Goal: Information Seeking & Learning: Learn about a topic

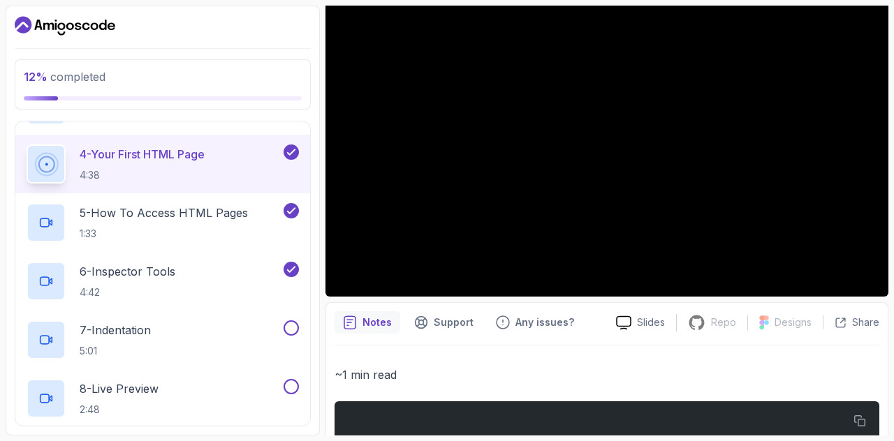
scroll to position [279, 0]
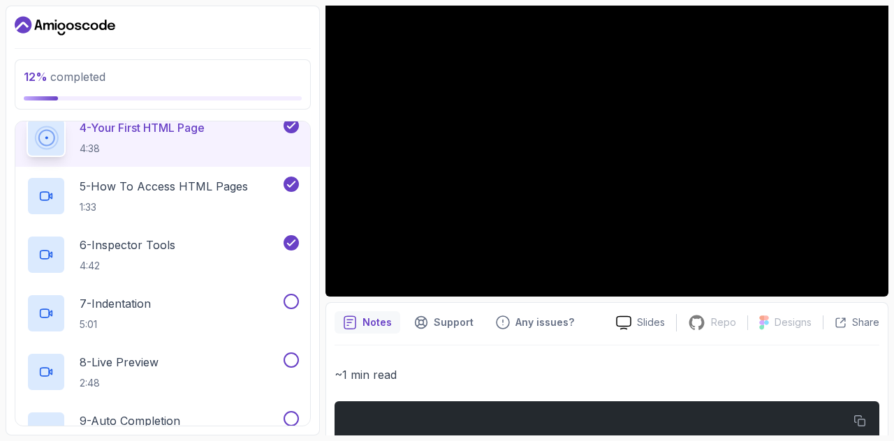
click at [116, 248] on p "6 - Inspector Tools" at bounding box center [128, 245] width 96 height 17
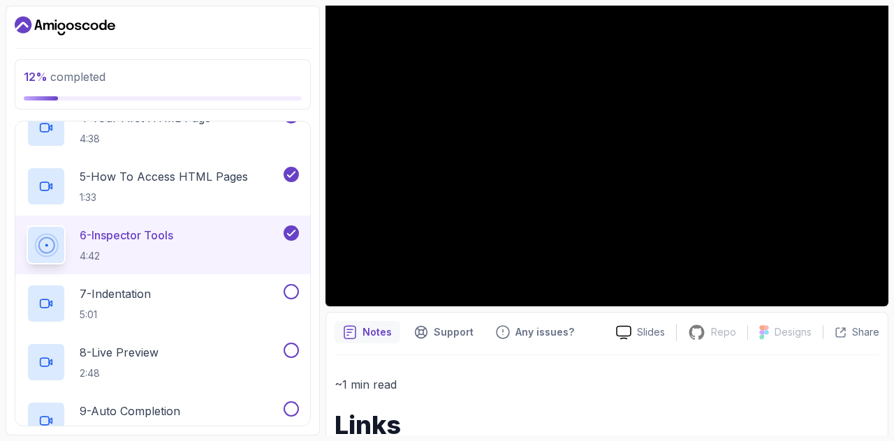
scroll to position [137, 0]
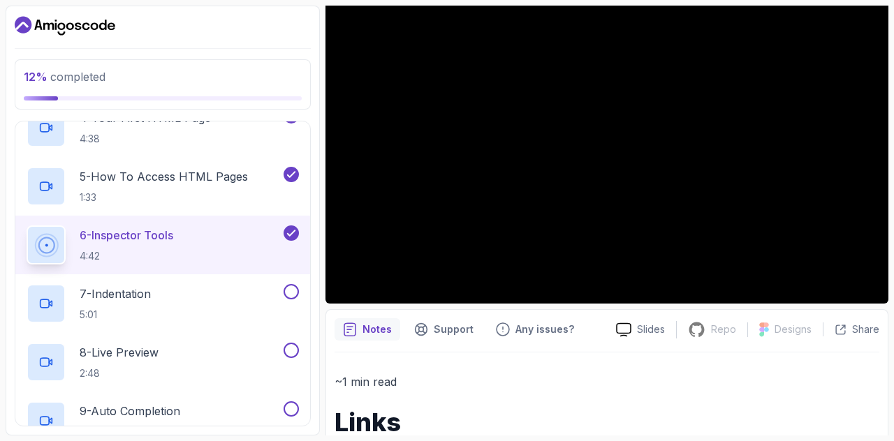
click at [589, 158] on div at bounding box center [606, 145] width 563 height 316
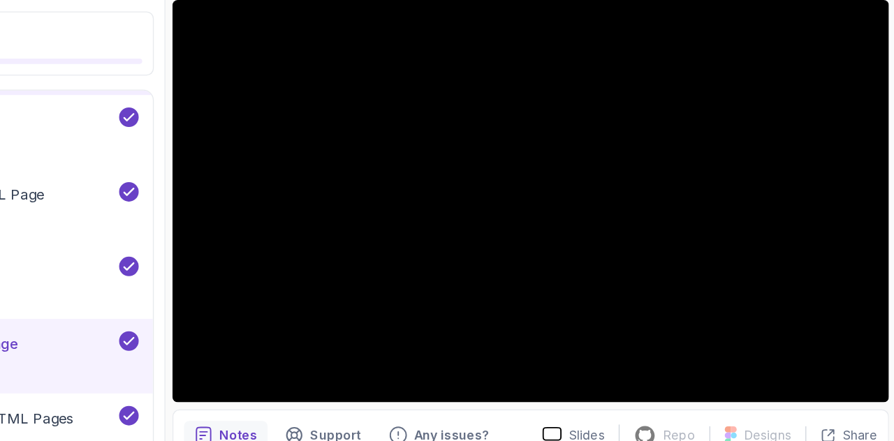
click at [277, 81] on p "12 % completed" at bounding box center [163, 76] width 278 height 17
